Goal: Task Accomplishment & Management: Use online tool/utility

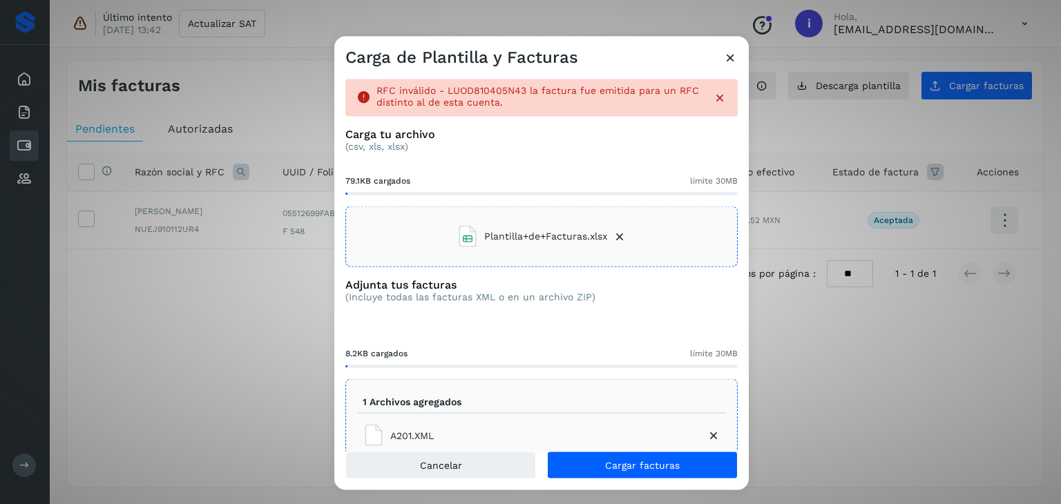
scroll to position [34, 0]
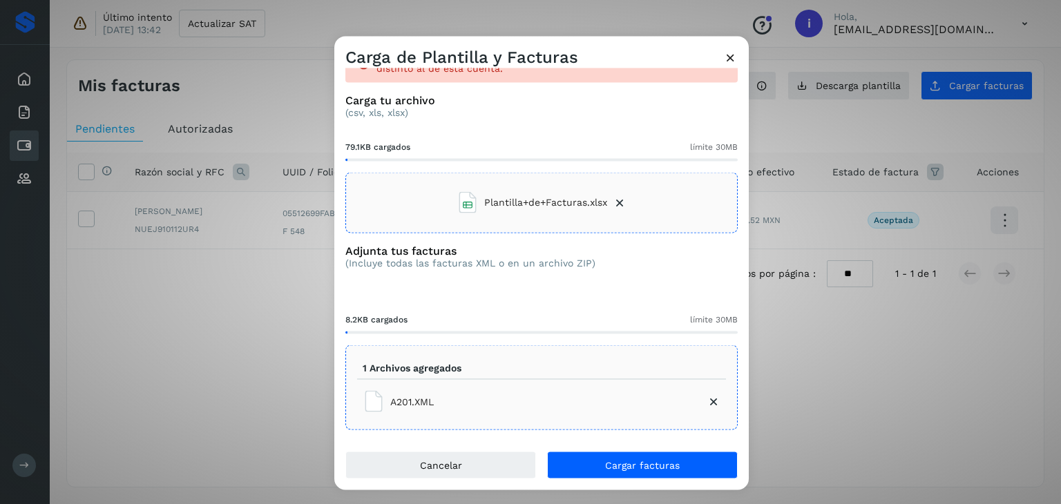
click at [707, 401] on icon at bounding box center [714, 402] width 14 height 14
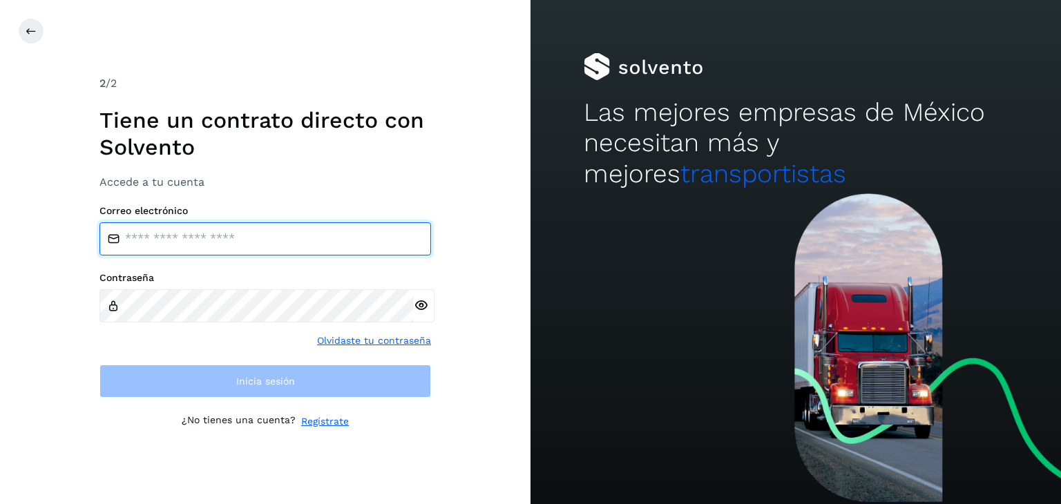
type input "**********"
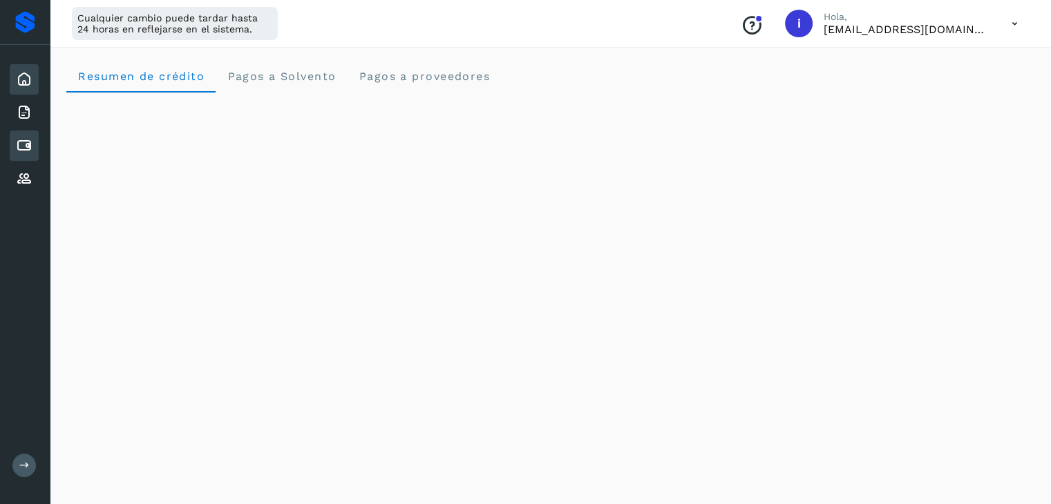
click at [23, 140] on icon at bounding box center [24, 145] width 17 height 17
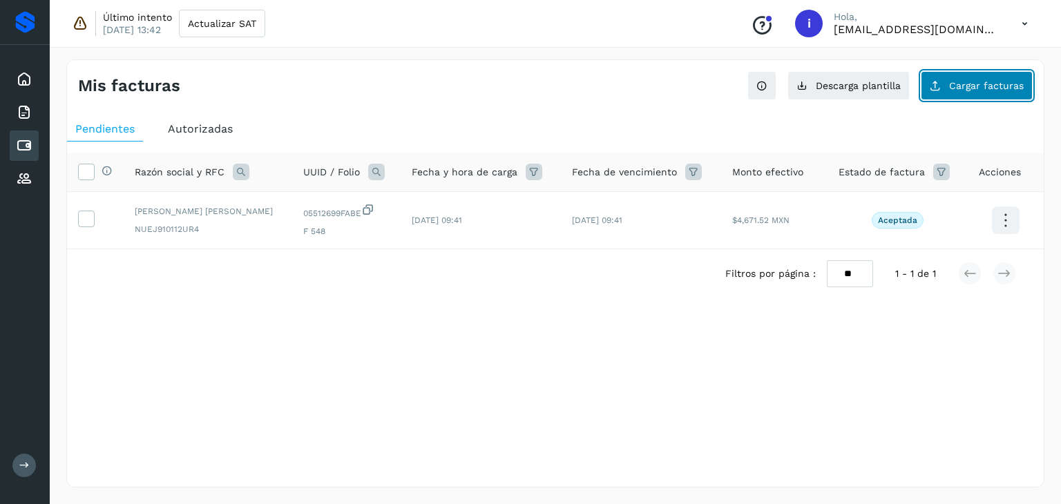
click at [984, 90] on span "Cargar facturas" at bounding box center [986, 86] width 75 height 10
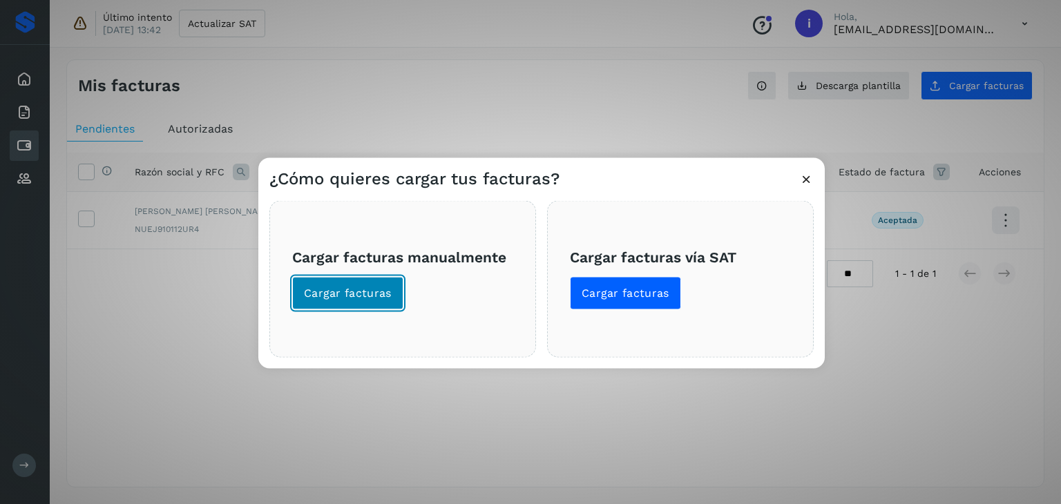
click at [365, 284] on button "Cargar facturas" at bounding box center [347, 293] width 111 height 33
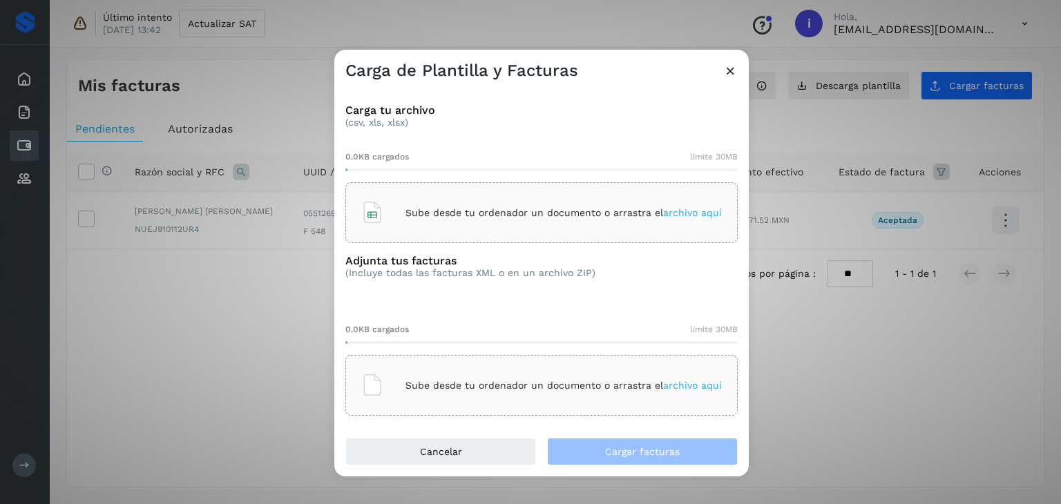
click at [544, 213] on p "Sube desde tu ordenador un documento o arrastra el archivo aquí" at bounding box center [563, 213] width 316 height 12
click at [508, 388] on p "Sube desde tu ordenador un documento o arrastra el archivo aquí" at bounding box center [563, 386] width 316 height 12
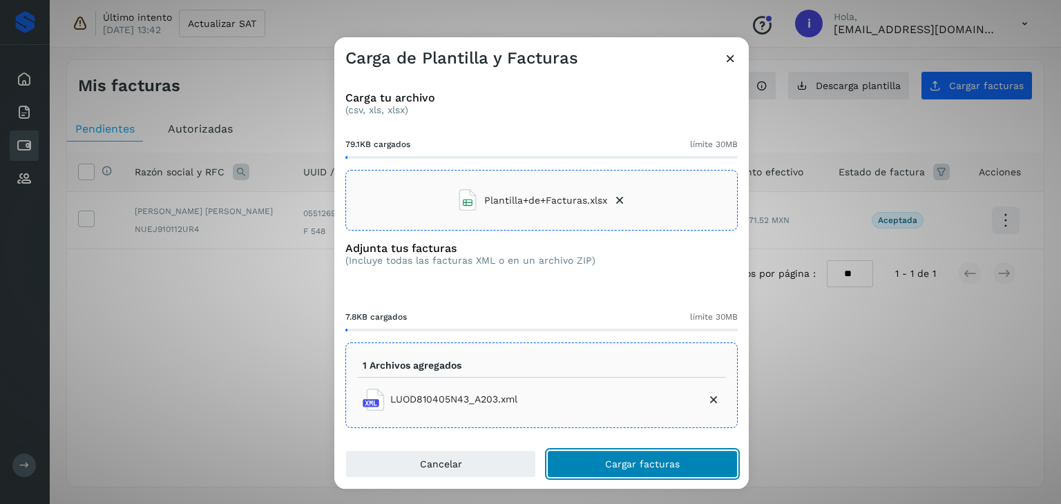
click at [678, 468] on button "Cargar facturas" at bounding box center [642, 464] width 191 height 28
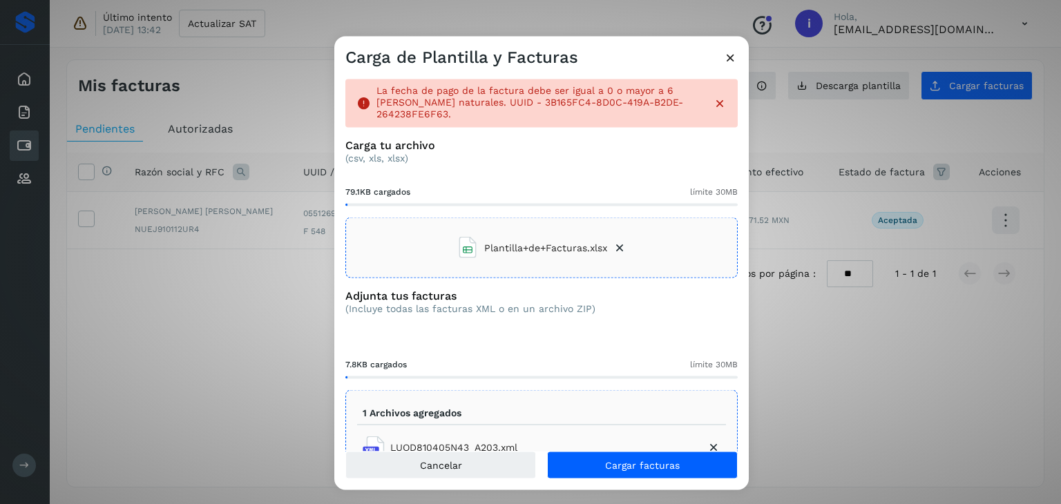
click at [614, 241] on icon at bounding box center [620, 248] width 14 height 14
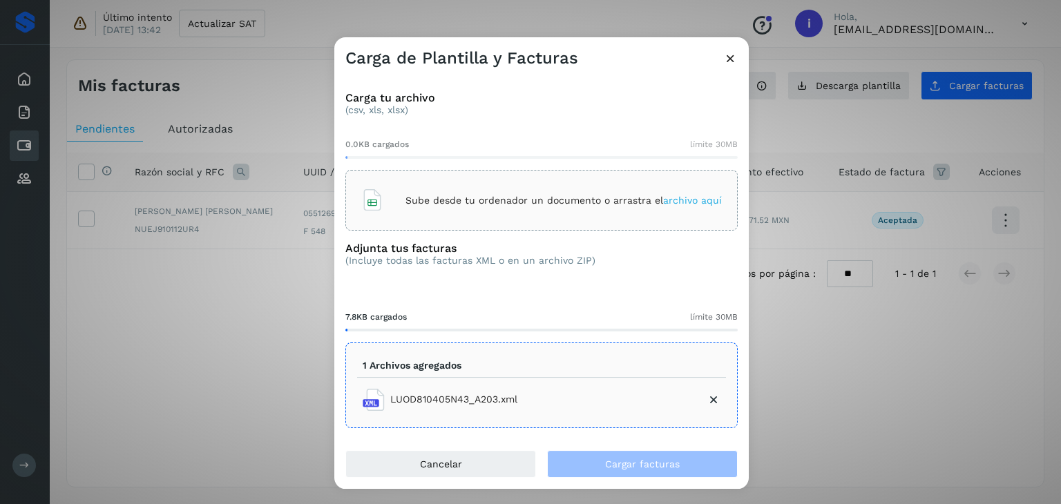
click at [698, 210] on div "Sube desde tu ordenador un documento o arrastra el archivo aquí" at bounding box center [541, 200] width 361 height 37
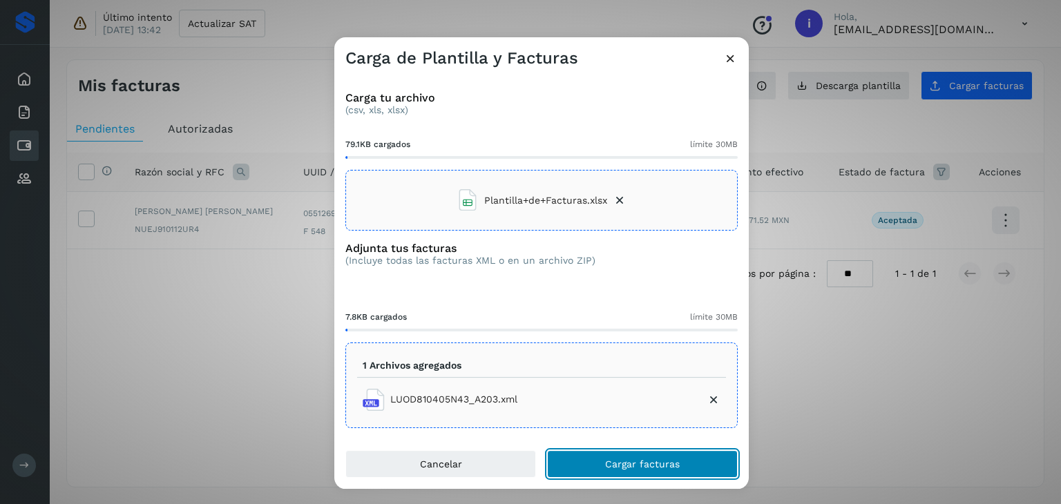
click at [619, 459] on span "Cargar facturas" at bounding box center [642, 464] width 75 height 10
